Goal: Transaction & Acquisition: Obtain resource

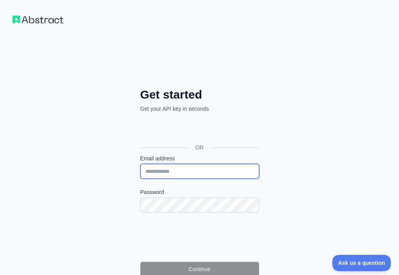
click at [145, 164] on input "Email address" at bounding box center [199, 171] width 119 height 15
paste input "**********"
type input "**********"
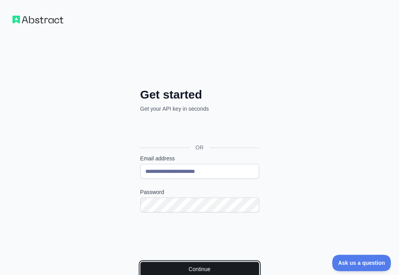
click at [140, 262] on button "Continue" at bounding box center [199, 269] width 119 height 15
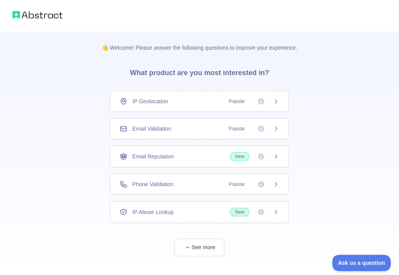
click at [199, 131] on div "Email Validation Popular" at bounding box center [200, 129] width 160 height 8
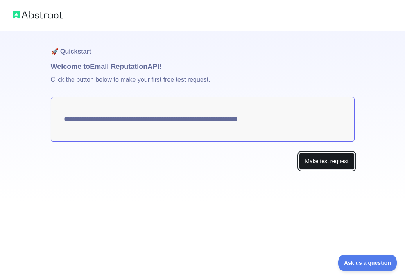
click at [318, 156] on button "Make test request" at bounding box center [326, 162] width 55 height 18
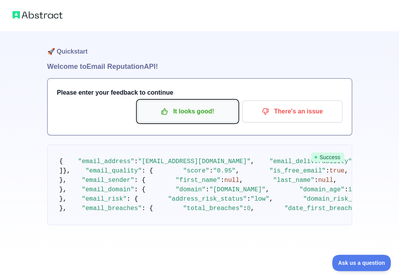
click at [190, 102] on button "It looks good!" at bounding box center [188, 111] width 100 height 22
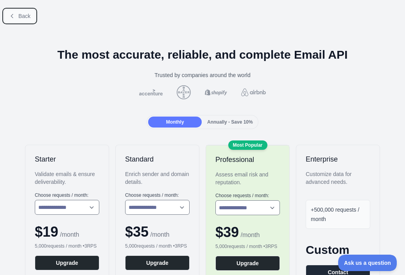
click at [22, 14] on span "Back" at bounding box center [24, 16] width 12 height 6
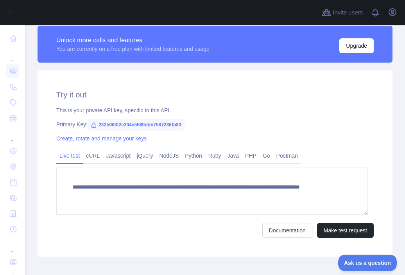
scroll to position [225, 0]
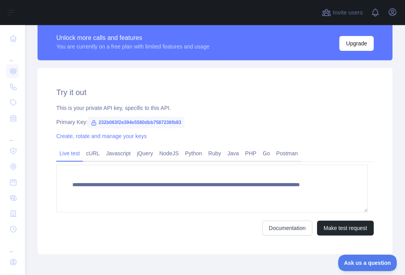
click at [132, 124] on span "232b063f2e394e5580dbb7587236fb83" at bounding box center [136, 123] width 97 height 12
copy span "232b063f2e394e5580dbb7587236fb83"
